Goal: Task Accomplishment & Management: Use online tool/utility

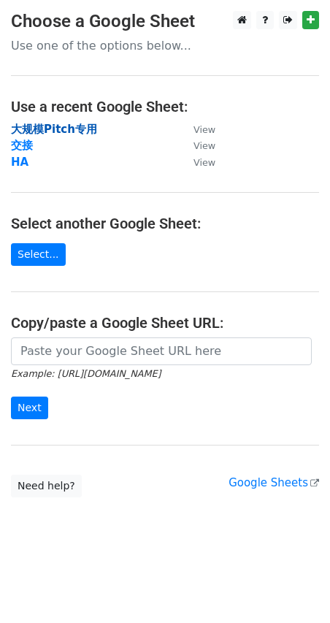
click at [68, 129] on strong "大规模Pitch专用" at bounding box center [54, 129] width 86 height 13
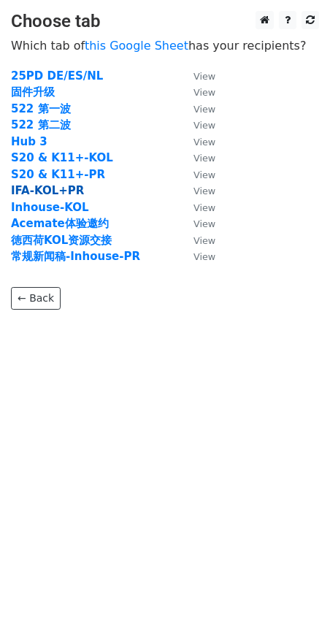
click at [66, 191] on strong "IFA-KOL+PR" at bounding box center [47, 190] width 73 height 13
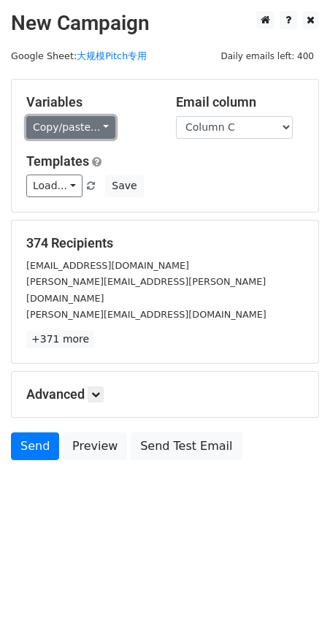
click at [91, 131] on link "Copy/paste..." at bounding box center [70, 127] width 89 height 23
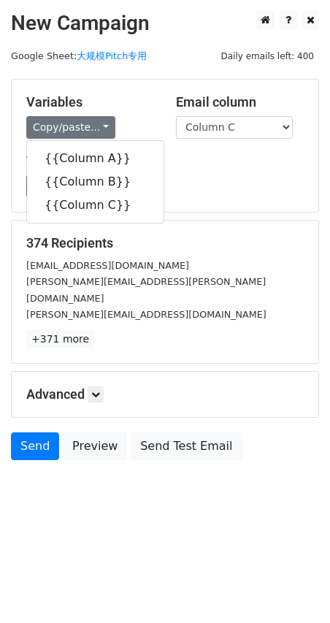
click at [132, 104] on h5 "Variables" at bounding box center [90, 102] width 128 height 16
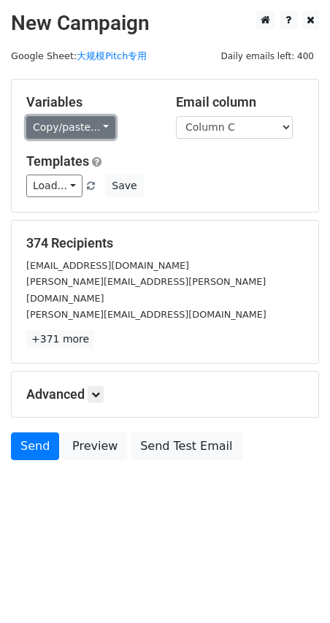
click at [89, 127] on link "Copy/paste..." at bounding box center [70, 127] width 89 height 23
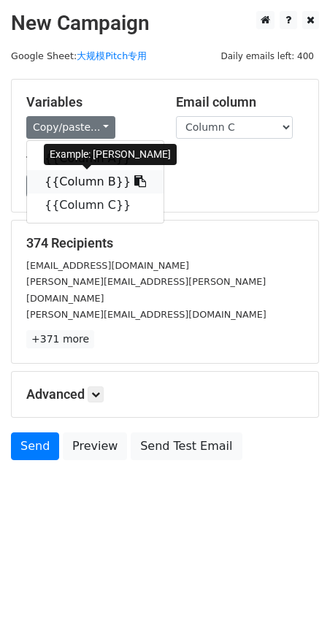
click at [93, 178] on link "{{Column B}}" at bounding box center [95, 181] width 137 height 23
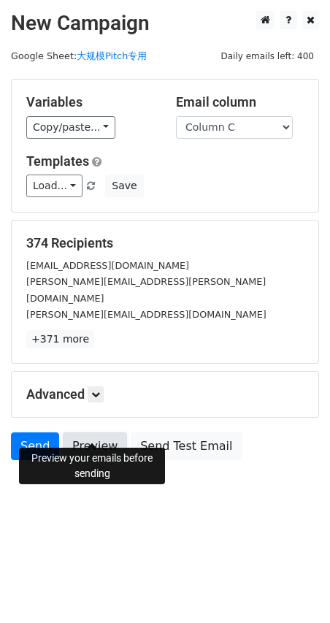
click at [102, 432] on link "Preview" at bounding box center [95, 446] width 64 height 28
click at [110, 432] on link "Preview" at bounding box center [95, 446] width 64 height 28
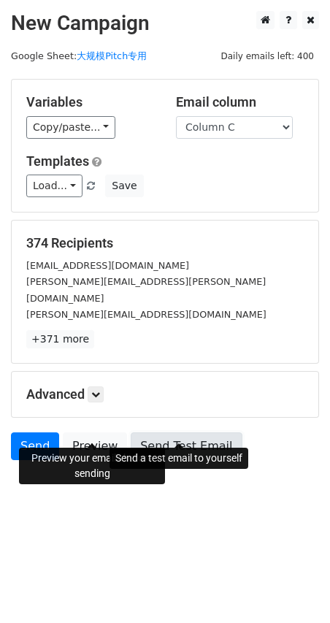
click at [186, 432] on link "Send Test Email" at bounding box center [186, 446] width 111 height 28
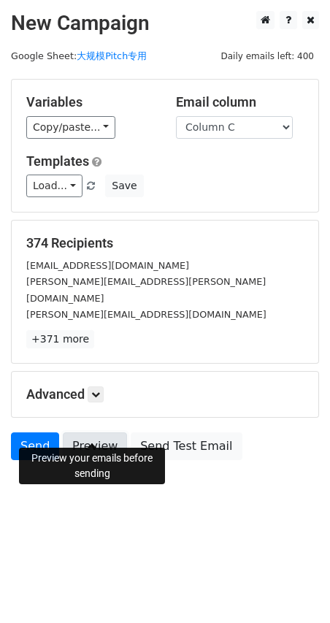
click at [110, 432] on link "Preview" at bounding box center [95, 446] width 64 height 28
click at [88, 432] on link "Preview" at bounding box center [95, 446] width 64 height 28
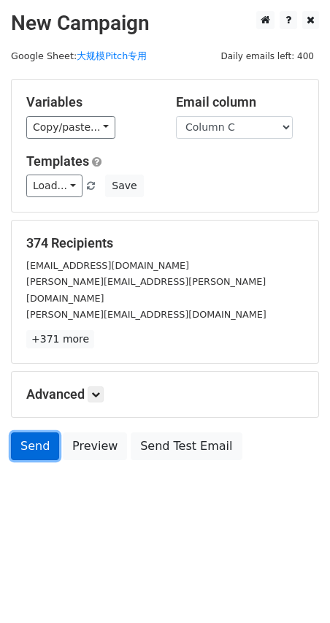
click at [40, 432] on link "Send" at bounding box center [35, 446] width 48 height 28
